Goal: Information Seeking & Learning: Learn about a topic

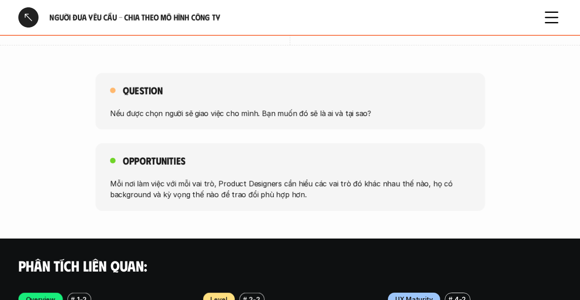
scroll to position [1497, 0]
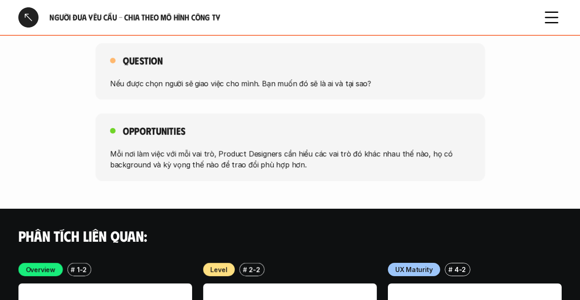
click at [304, 78] on p "Nếu được chọn người sẽ giao việc cho mình. Bạn muốn đó sẽ là ai và tại sao?" at bounding box center [290, 82] width 360 height 11
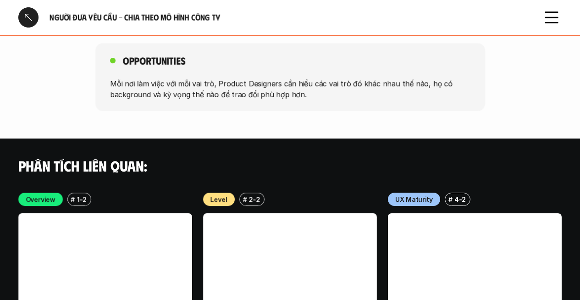
scroll to position [1658, 0]
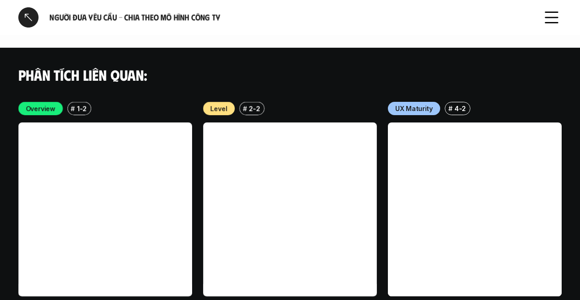
click at [251, 108] on p "2-2" at bounding box center [254, 109] width 11 height 10
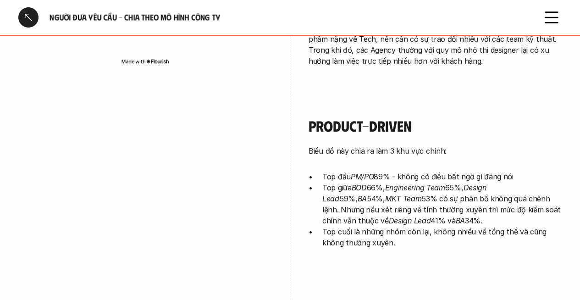
scroll to position [0, 0]
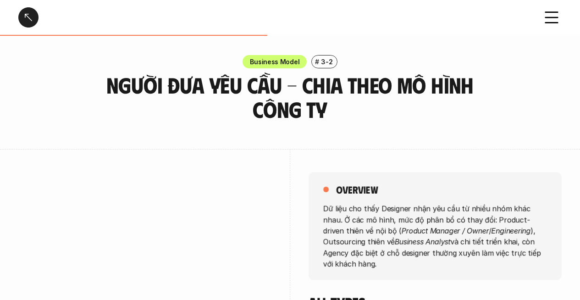
click at [551, 21] on icon at bounding box center [551, 17] width 20 height 20
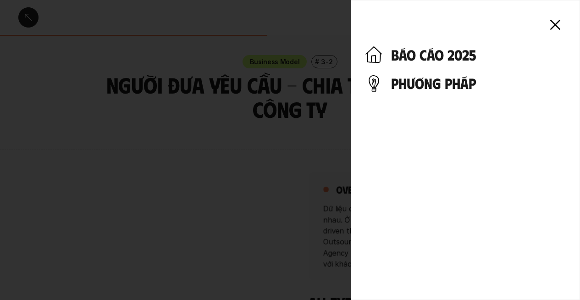
click at [464, 48] on h4 "báo cáo 2025" at bounding box center [478, 54] width 174 height 17
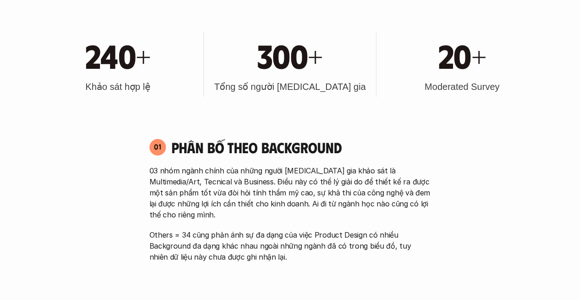
scroll to position [512, 0]
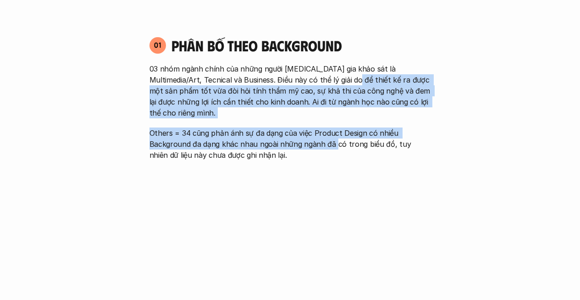
drag, startPoint x: 336, startPoint y: 75, endPoint x: 333, endPoint y: 128, distance: 52.8
click at [333, 128] on div "03 nhóm ngành chính của những người [MEDICAL_DATA] gia khảo sát là Multimedia/A…" at bounding box center [289, 111] width 281 height 97
click at [332, 127] on p "Others = 34 cũng phản ánh sự đa dạng của việc Product Design có nhiều Backgroun…" at bounding box center [289, 143] width 281 height 33
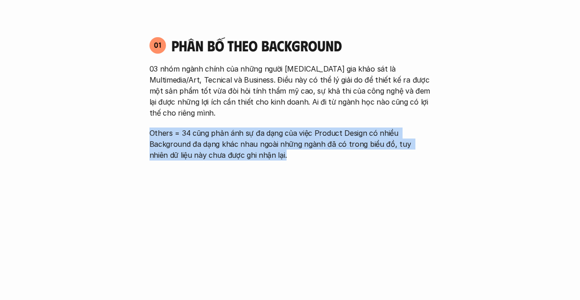
drag, startPoint x: 315, startPoint y: 149, endPoint x: 314, endPoint y: 162, distance: 12.9
click at [314, 162] on div "01 Phân bố theo background 03 nhóm ngành chính của những người [MEDICAL_DATA] g…" at bounding box center [290, 197] width 298 height 341
click at [322, 127] on p "Others = 34 cũng phản ánh sự đa dạng của việc Product Design có nhiều Backgroun…" at bounding box center [289, 143] width 281 height 33
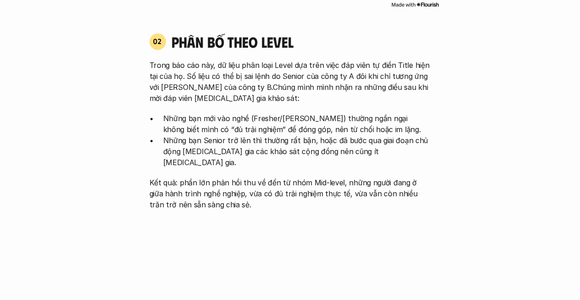
scroll to position [862, 0]
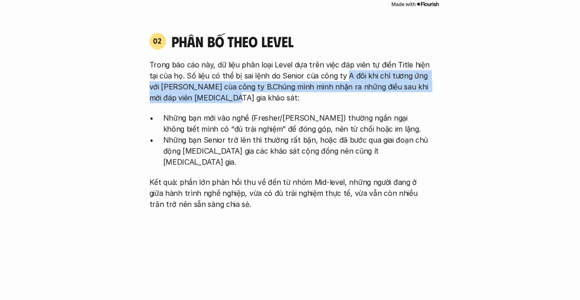
drag, startPoint x: 344, startPoint y: 66, endPoint x: 345, endPoint y: 92, distance: 26.1
click at [345, 92] on div "Trong báo cáo này, dữ liệu phân loại Level dựa trên việc đáp viên tự điền Title…" at bounding box center [289, 134] width 281 height 150
click at [345, 91] on p "Trong báo cáo này, dữ liệu phân loại Level dựa trên việc đáp viên tự điền Title…" at bounding box center [289, 81] width 281 height 44
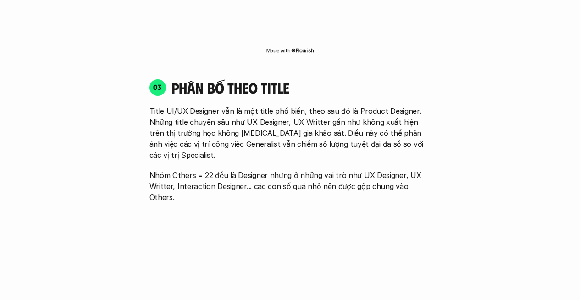
scroll to position [1216, 0]
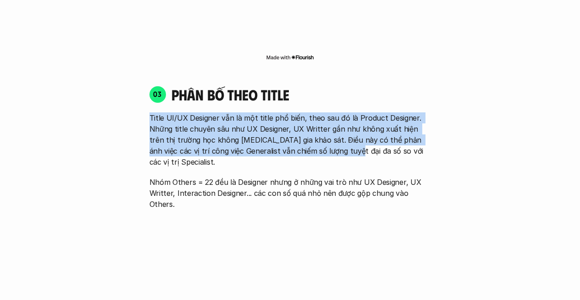
drag, startPoint x: 232, startPoint y: 98, endPoint x: 329, endPoint y: 126, distance: 100.9
click at [329, 126] on p "Title UI/UX Designer vẫn là một title phổ biến, theo sau đó là Product Designer…" at bounding box center [289, 139] width 281 height 55
click at [345, 112] on p "Title UI/UX Designer vẫn là một title phổ biến, theo sau đó là Product Designer…" at bounding box center [289, 139] width 281 height 55
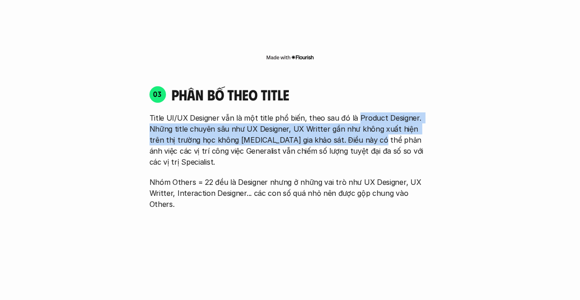
drag, startPoint x: 353, startPoint y: 93, endPoint x: 356, endPoint y: 115, distance: 21.8
click at [356, 115] on p "Title UI/UX Designer vẫn là một title phổ biến, theo sau đó là Product Designer…" at bounding box center [289, 139] width 281 height 55
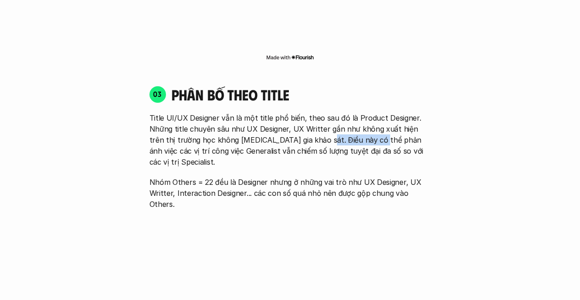
drag, startPoint x: 304, startPoint y: 113, endPoint x: 358, endPoint y: 118, distance: 54.3
click at [358, 118] on p "Title UI/UX Designer vẫn là một title phổ biến, theo sau đó là Product Designer…" at bounding box center [289, 139] width 281 height 55
click at [358, 117] on p "Title UI/UX Designer vẫn là một title phổ biến, theo sau đó là Product Designer…" at bounding box center [289, 139] width 281 height 55
click at [359, 112] on p "Title UI/UX Designer vẫn là một title phổ biến, theo sau đó là Product Designer…" at bounding box center [289, 139] width 281 height 55
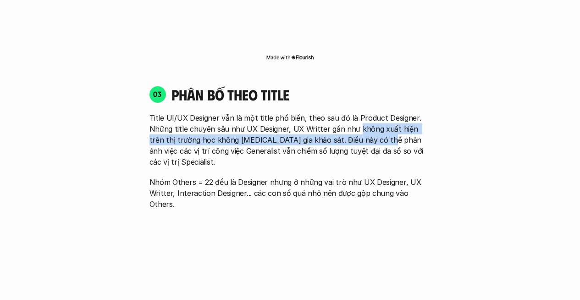
drag, startPoint x: 359, startPoint y: 108, endPoint x: 360, endPoint y: 116, distance: 8.8
click at [360, 116] on p "Title UI/UX Designer vẫn là một title phổ biến, theo sau đó là Product Designer…" at bounding box center [289, 139] width 281 height 55
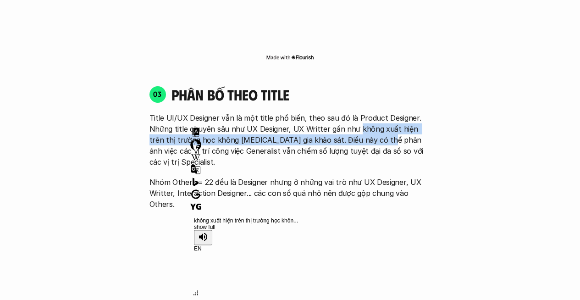
click at [360, 116] on p "Title UI/UX Designer vẫn là một title phổ biến, theo sau đó là Product Designer…" at bounding box center [289, 139] width 281 height 55
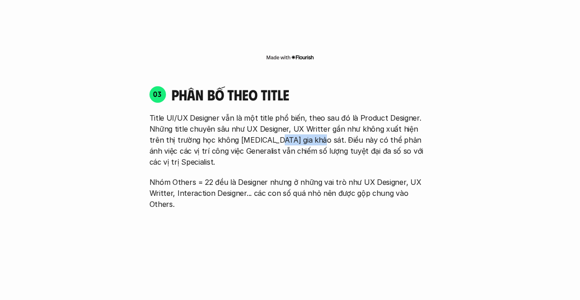
drag, startPoint x: 253, startPoint y: 122, endPoint x: 295, endPoint y: 120, distance: 41.8
click at [295, 120] on p "Title UI/UX Designer vẫn là một title phổ biến, theo sau đó là Product Designer…" at bounding box center [289, 139] width 281 height 55
click at [312, 116] on p "Title UI/UX Designer vẫn là một title phổ biến, theo sau đó là Product Designer…" at bounding box center [289, 139] width 281 height 55
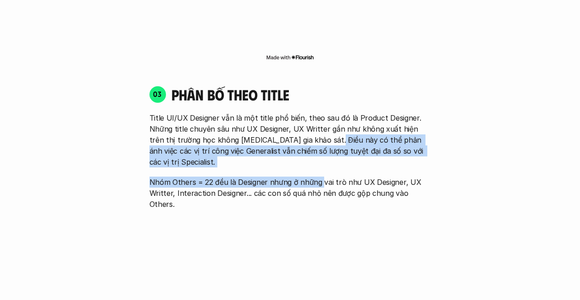
drag, startPoint x: 314, startPoint y: 123, endPoint x: 319, endPoint y: 148, distance: 26.1
click at [319, 148] on div "Title UI/UX Designer vẫn là một title phổ biến, theo sau đó là Product Designer…" at bounding box center [289, 160] width 281 height 97
click at [315, 138] on div "Title UI/UX Designer vẫn là một title phổ biến, theo sau đó là Product Designer…" at bounding box center [289, 160] width 281 height 97
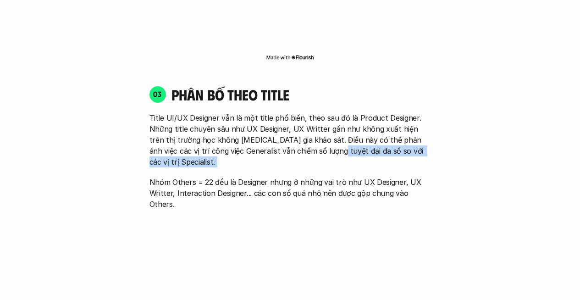
drag, startPoint x: 314, startPoint y: 127, endPoint x: 318, endPoint y: 140, distance: 13.6
click at [318, 140] on div "Title UI/UX Designer vẫn là một title phổ biến, theo sau đó là Product Designer…" at bounding box center [289, 160] width 281 height 97
click at [318, 137] on div "Title UI/UX Designer vẫn là một title phổ biến, theo sau đó là Product Designer…" at bounding box center [289, 160] width 281 height 97
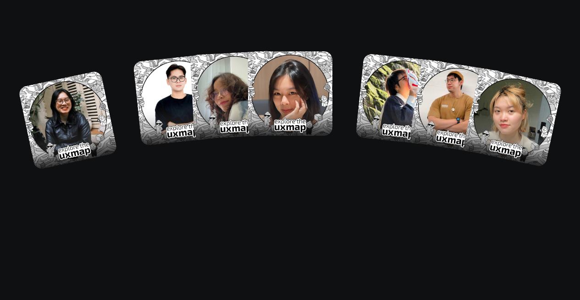
scroll to position [5155, 0]
